Goal: Task Accomplishment & Management: Complete application form

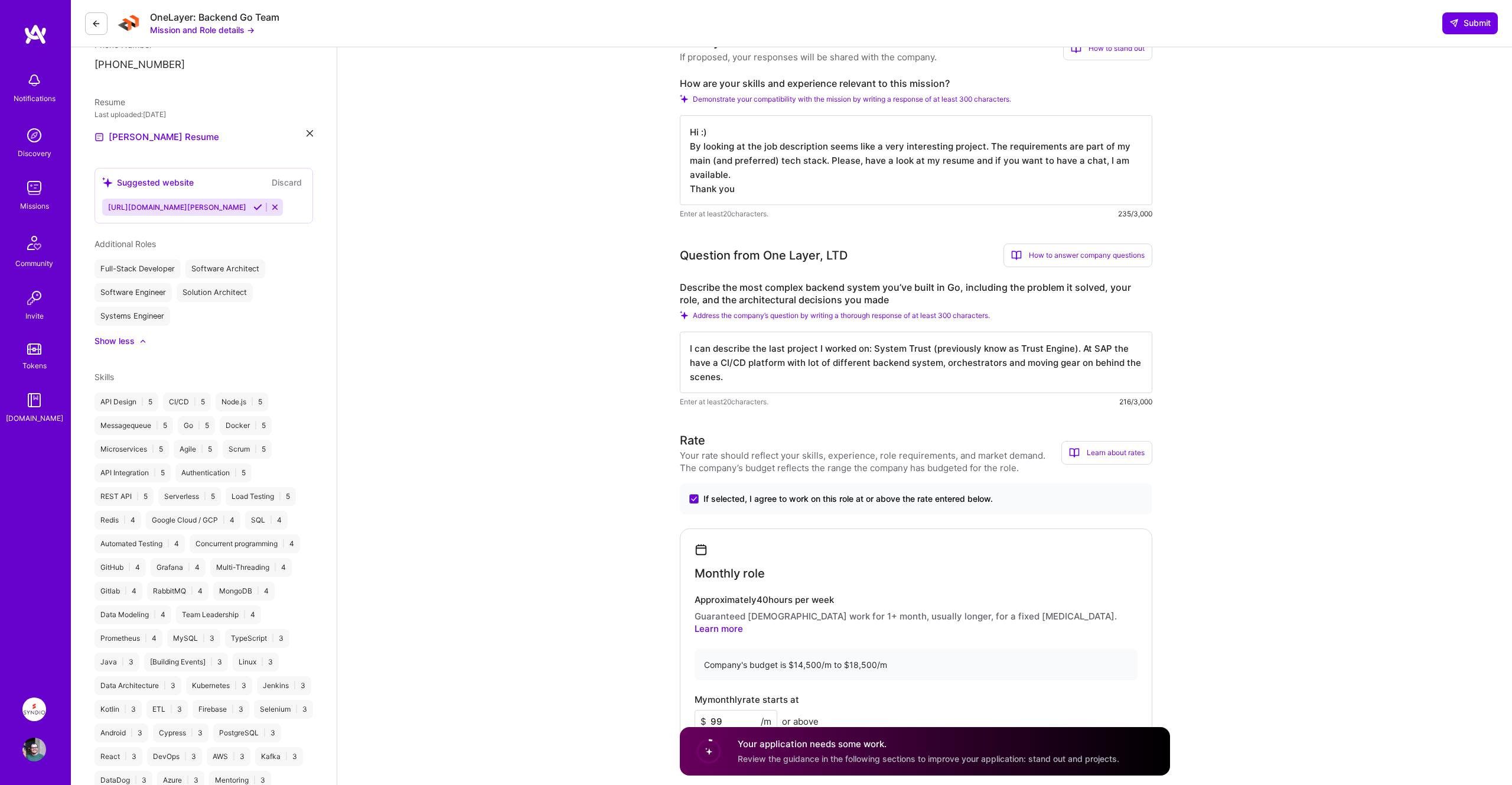
scroll to position [1, 0]
click at [782, 381] on textarea "I can describe the last project I worked on: System Trust (previously know as T…" at bounding box center [915, 361] width 472 height 61
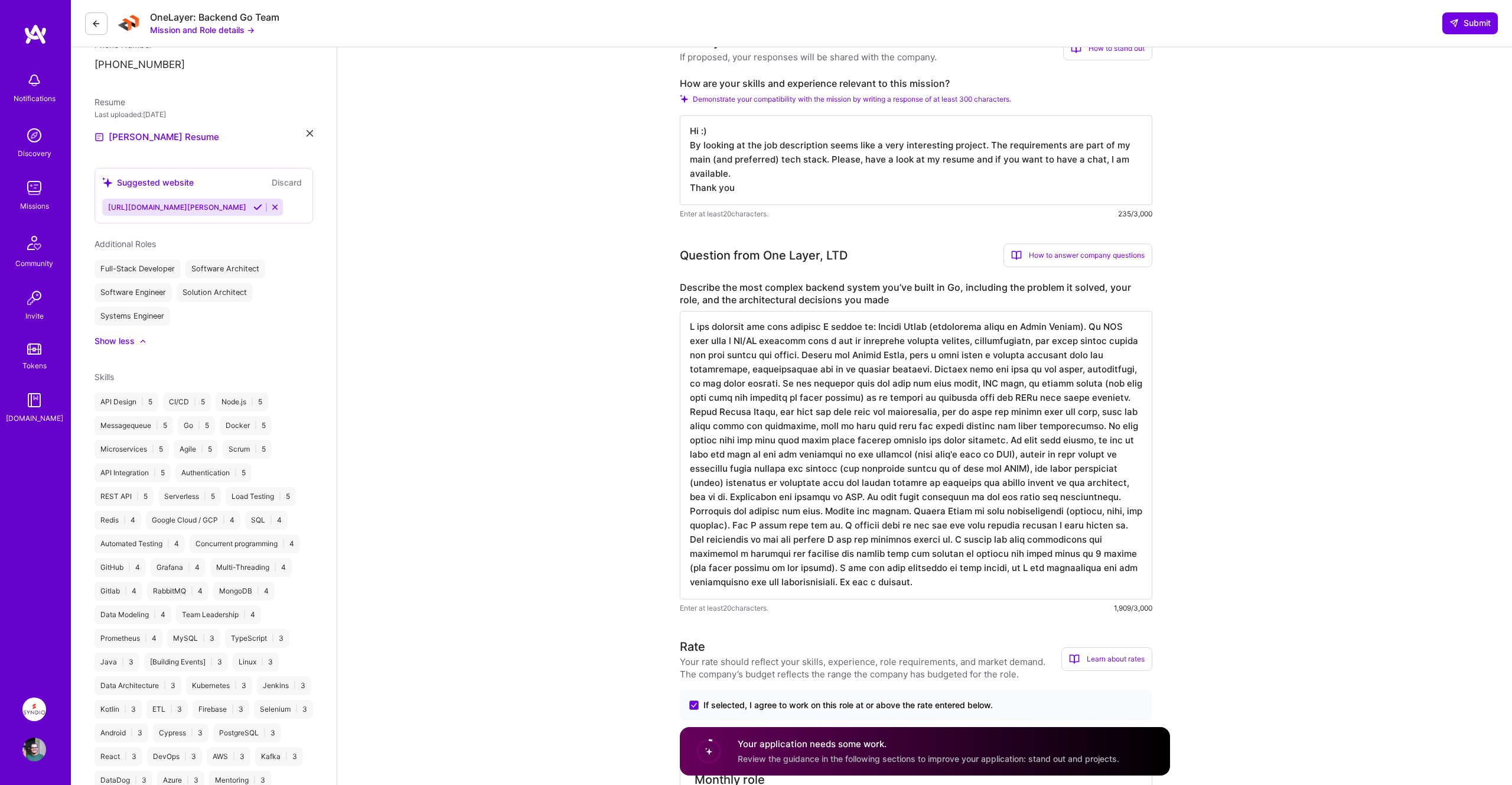
click at [851, 581] on textarea at bounding box center [915, 455] width 472 height 288
drag, startPoint x: 834, startPoint y: 581, endPoint x: 659, endPoint y: 315, distance: 318.4
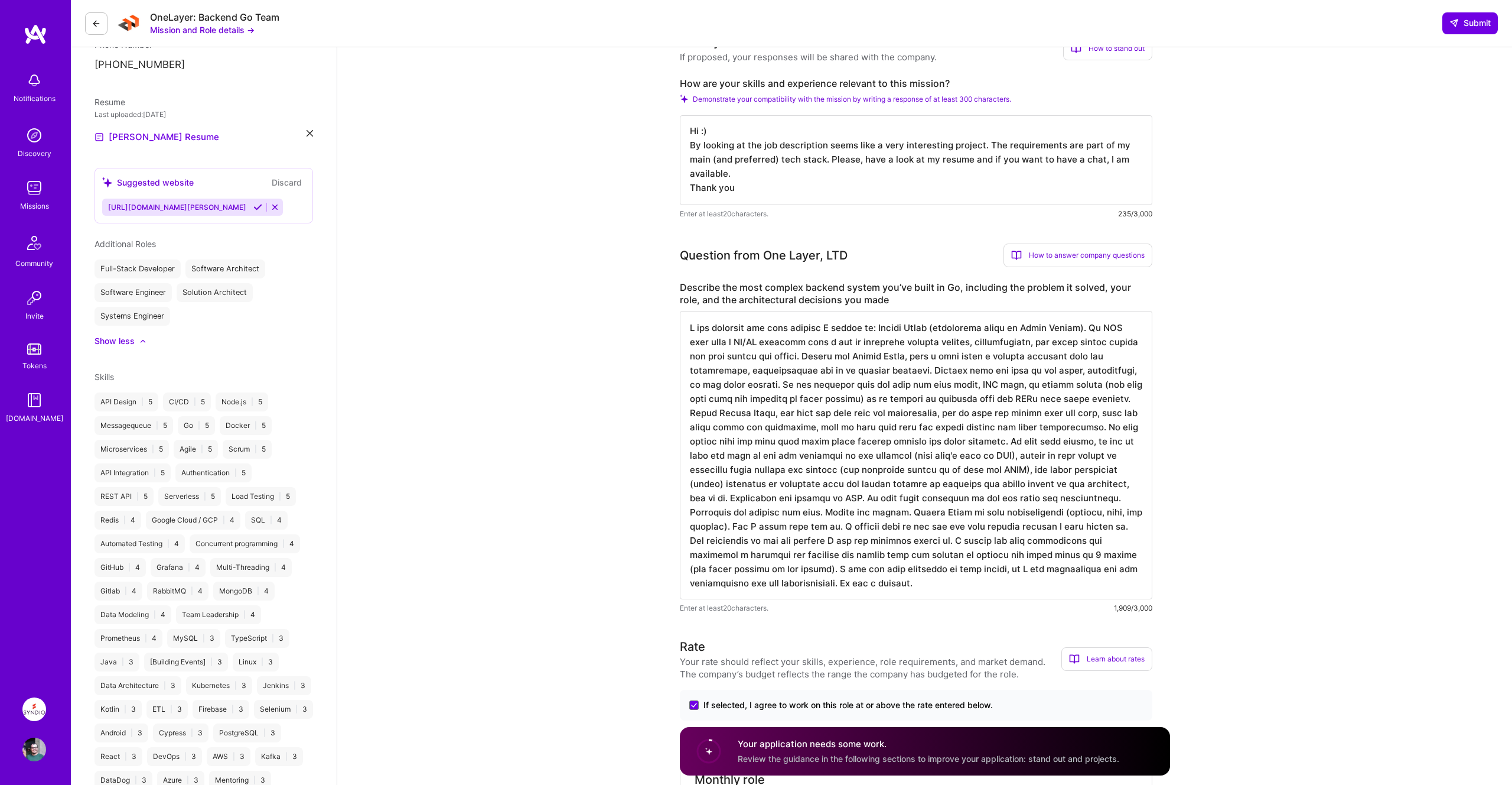
drag, startPoint x: 695, startPoint y: 339, endPoint x: 1096, endPoint y: 360, distance: 401.5
click at [1096, 360] on textarea at bounding box center [915, 455] width 472 height 288
drag, startPoint x: 763, startPoint y: 371, endPoint x: 1128, endPoint y: 525, distance: 396.2
click at [1128, 525] on textarea at bounding box center [915, 455] width 472 height 288
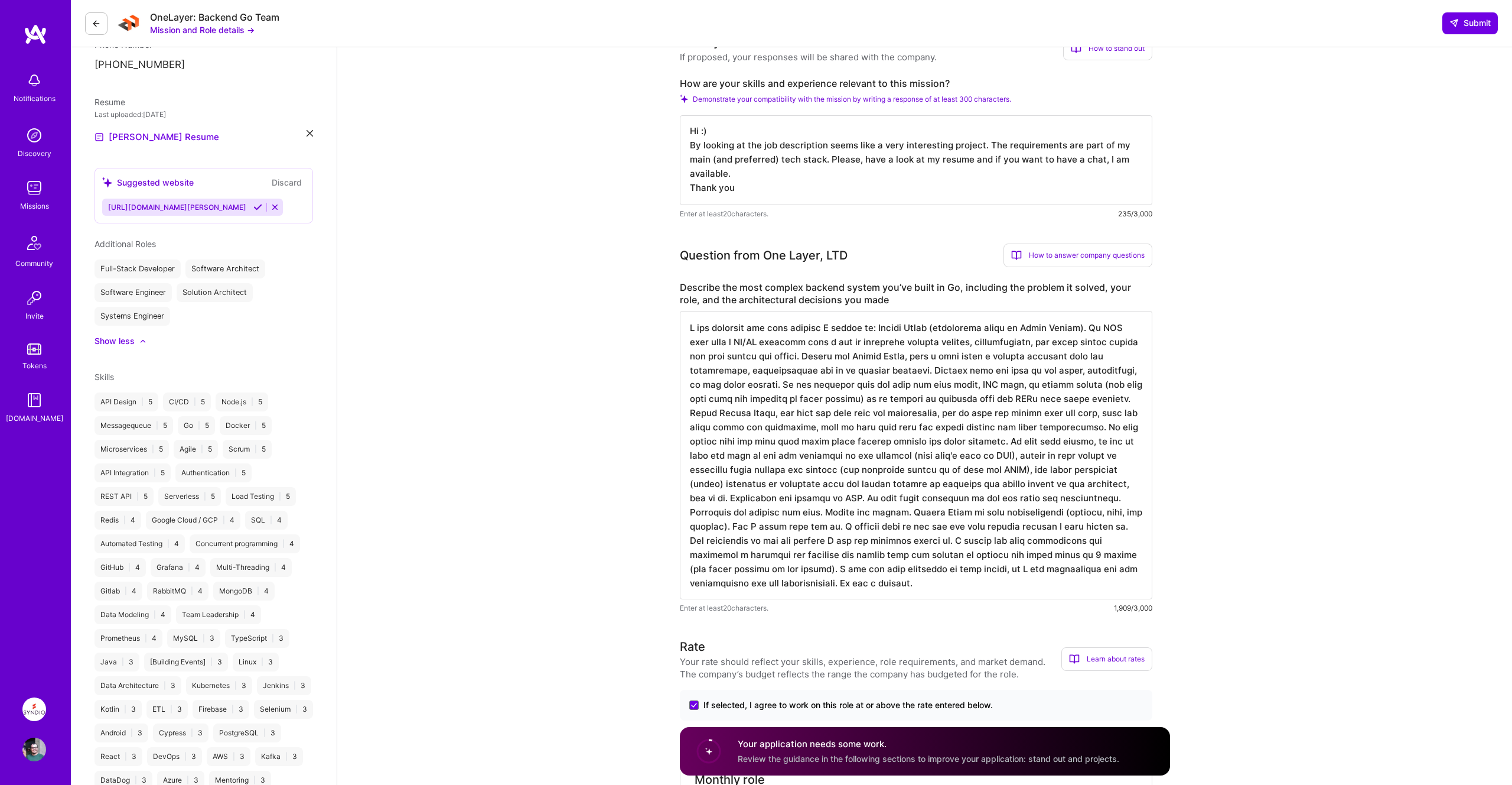
click at [1043, 460] on textarea at bounding box center [915, 455] width 472 height 288
click at [1122, 483] on textarea at bounding box center [915, 455] width 472 height 288
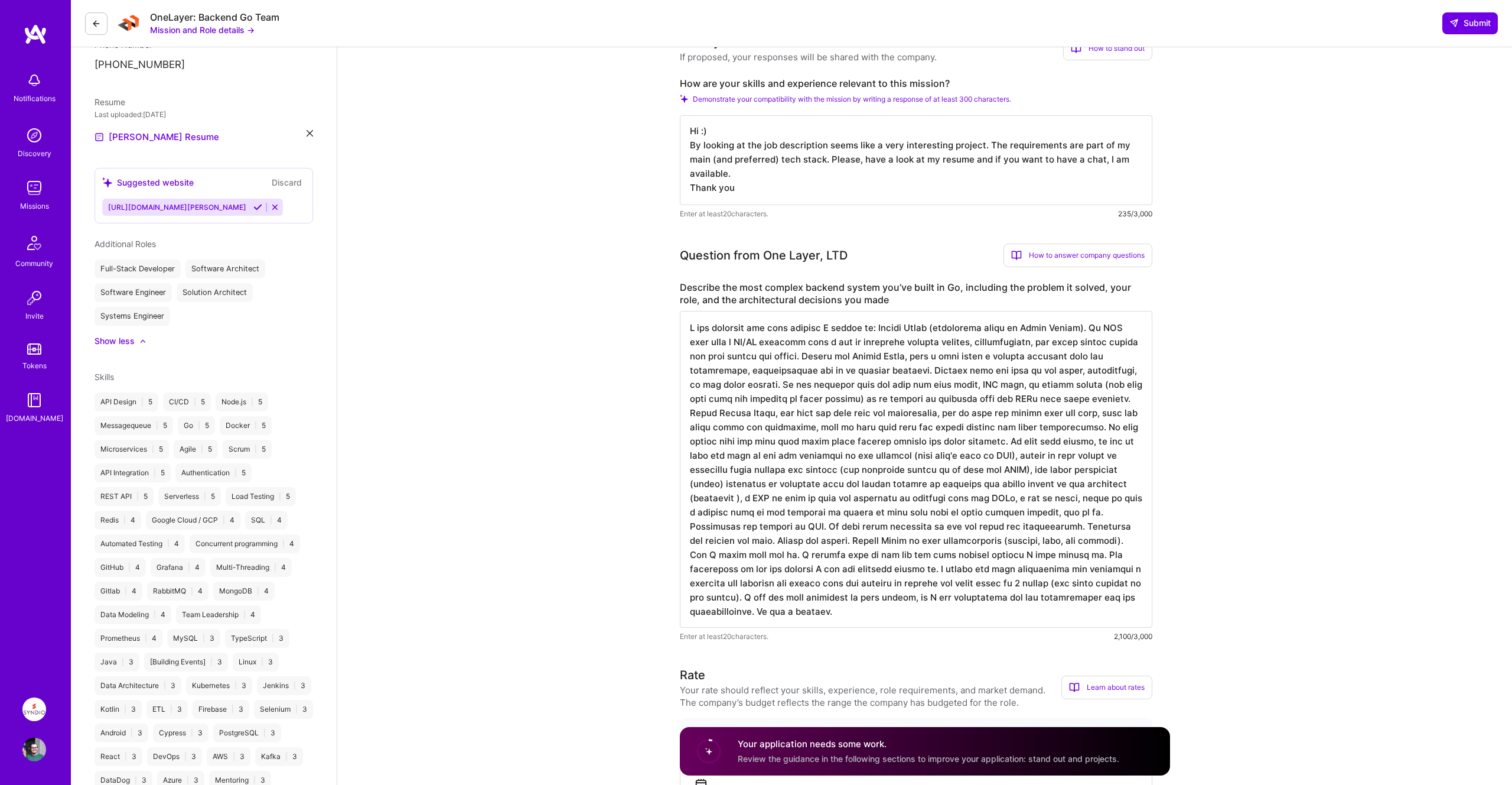
paste textarea "a lot of integrations with other APIs"
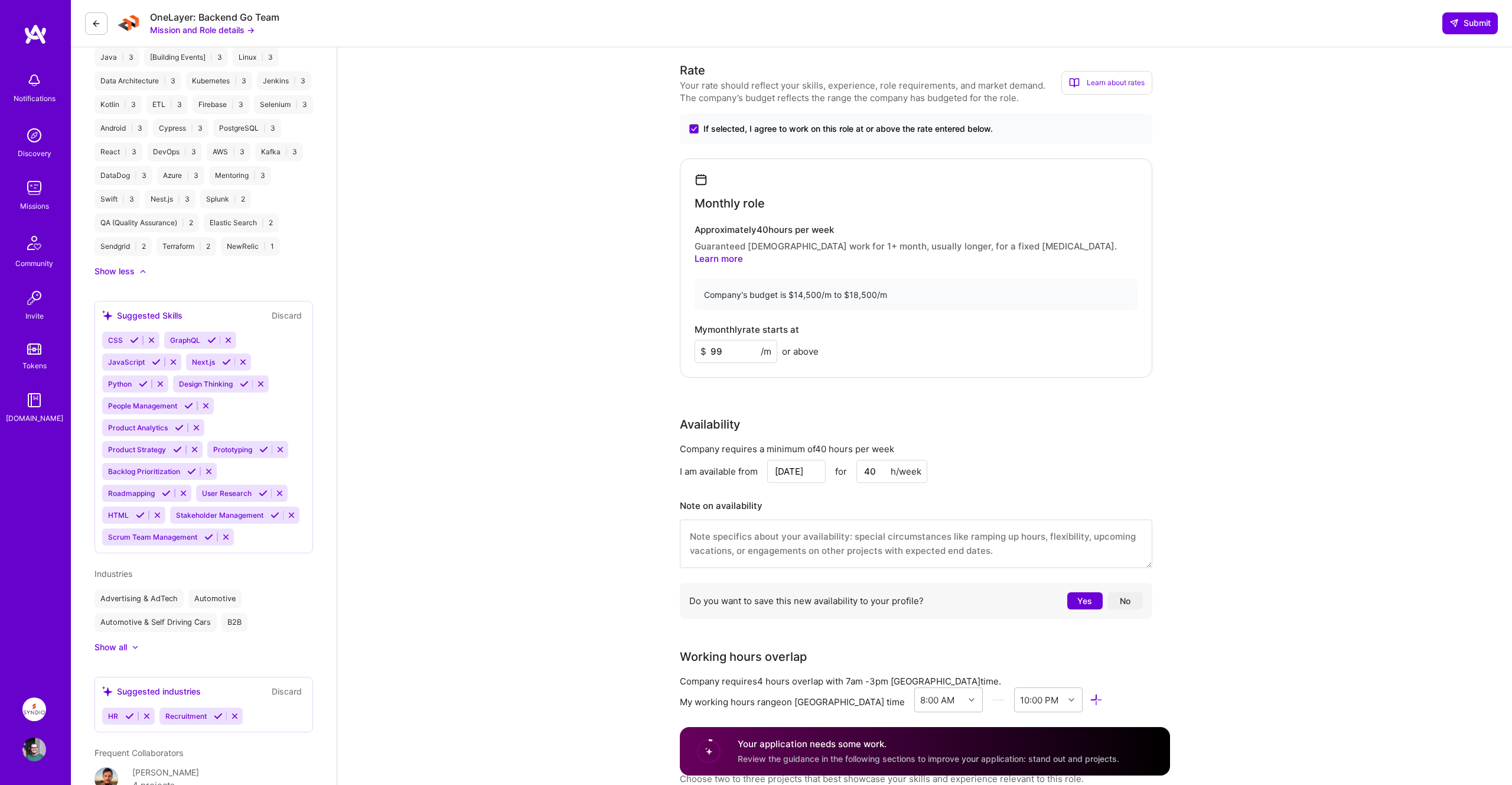
scroll to position [873, 0]
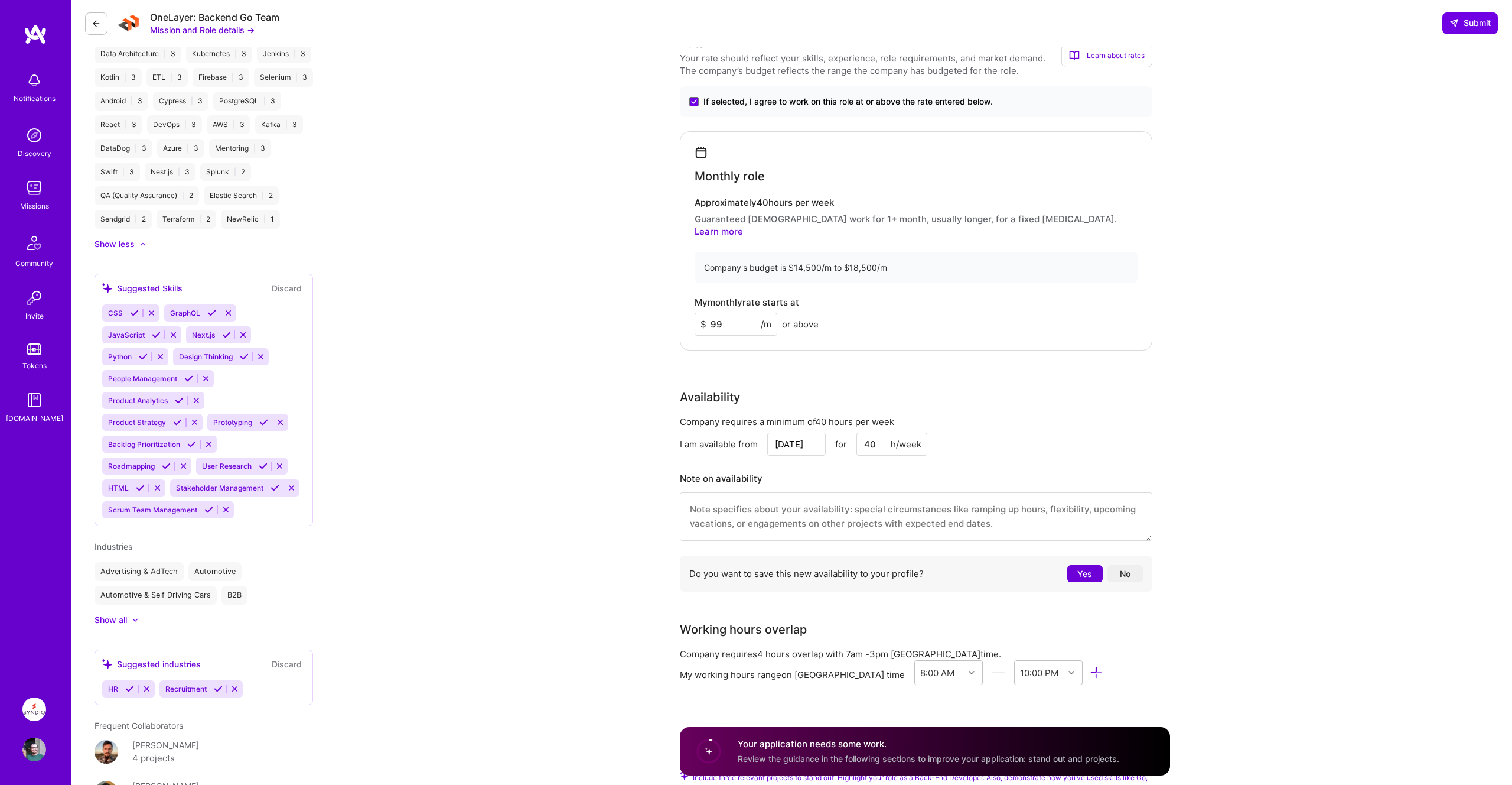
type textarea "I can describe the last project I worked on: System Trust (previously known as …"
click at [831, 503] on textarea at bounding box center [915, 516] width 472 height 48
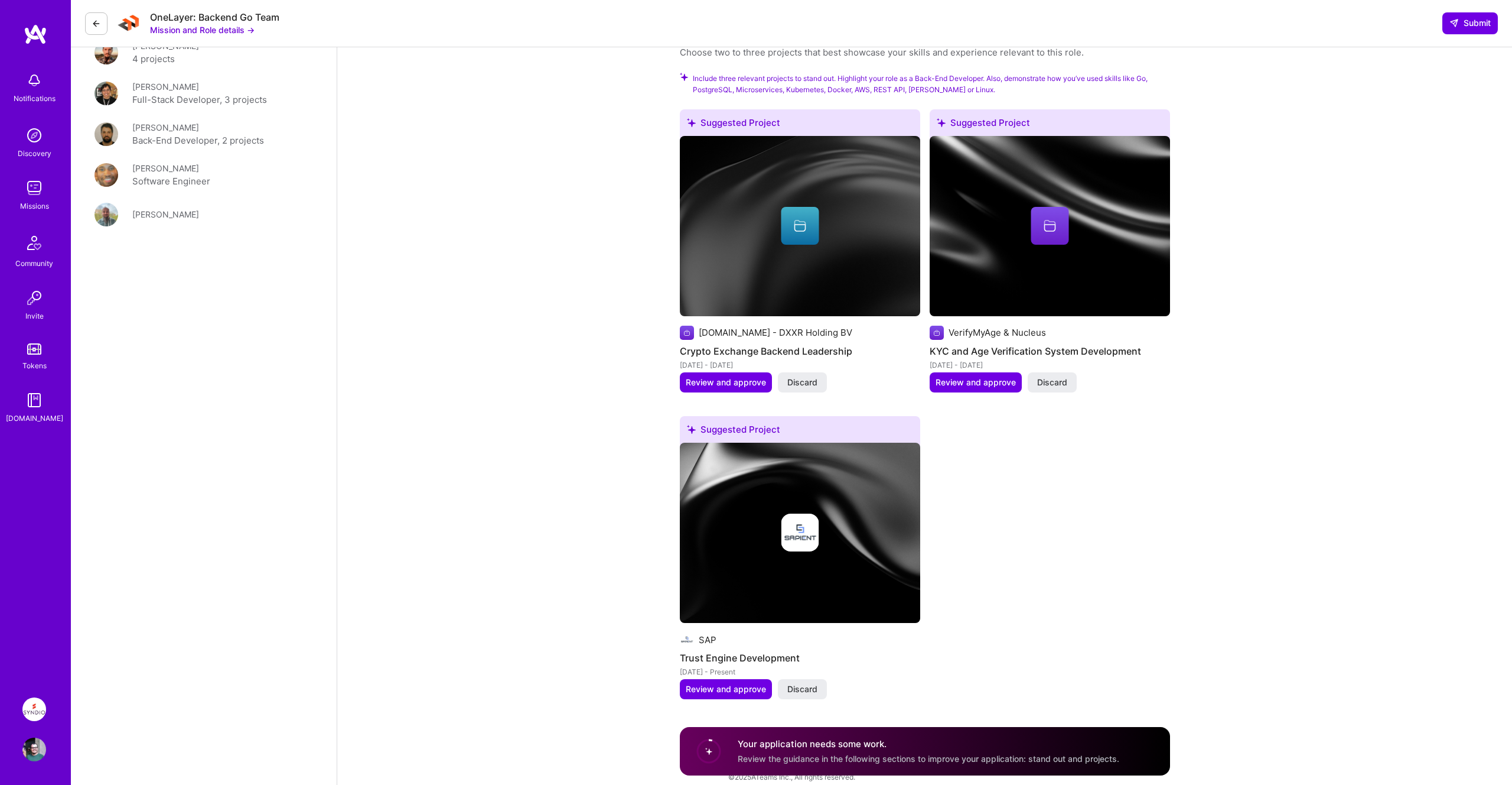
scroll to position [964, 0]
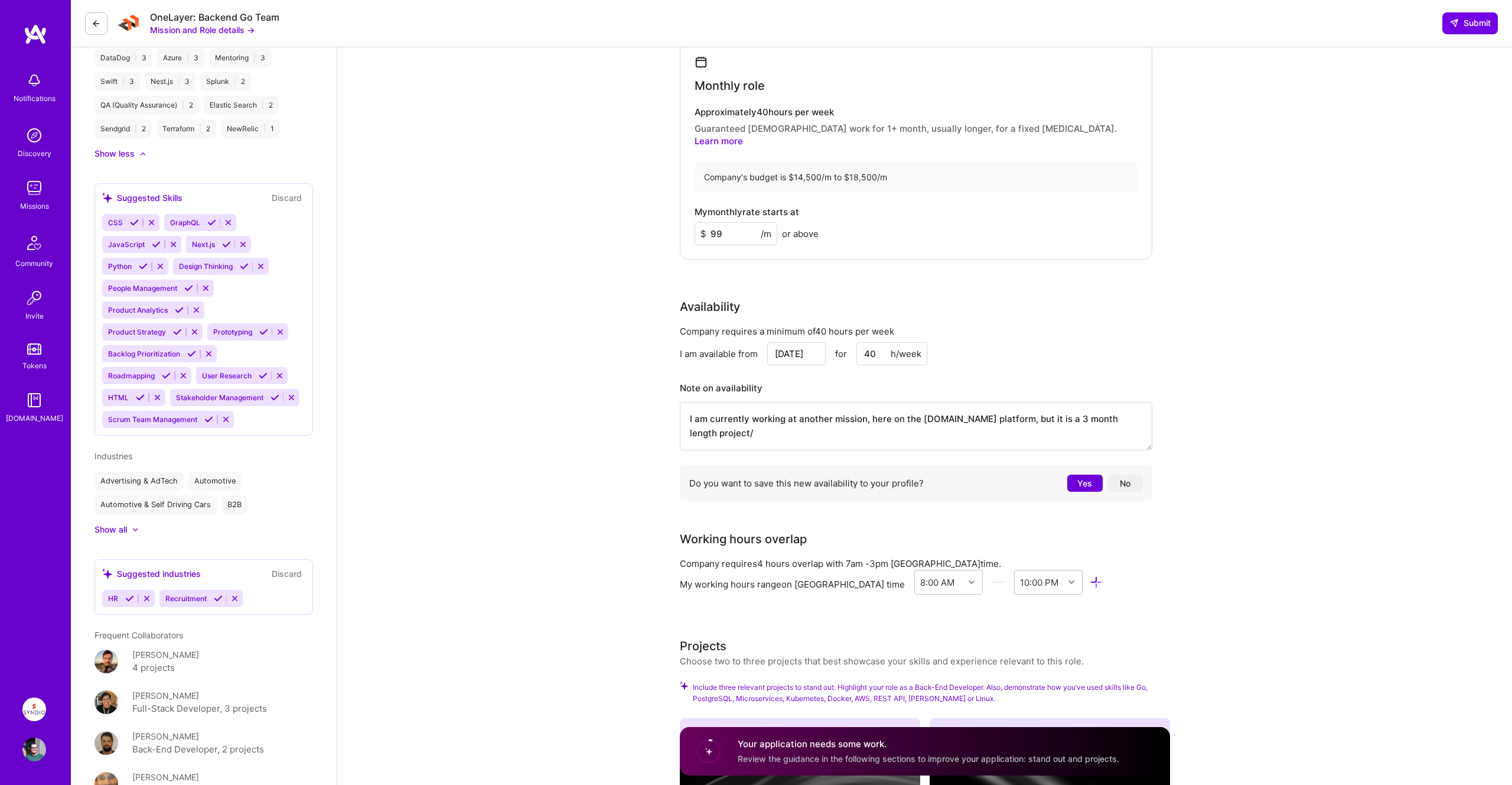
click at [1124, 404] on textarea "I am currently working at another mission, here on the [DOMAIN_NAME] platform, …" at bounding box center [915, 425] width 472 height 48
type textarea "I am currently working at another mission, here on the [DOMAIN_NAME] platform, …"
